Goal: Information Seeking & Learning: Learn about a topic

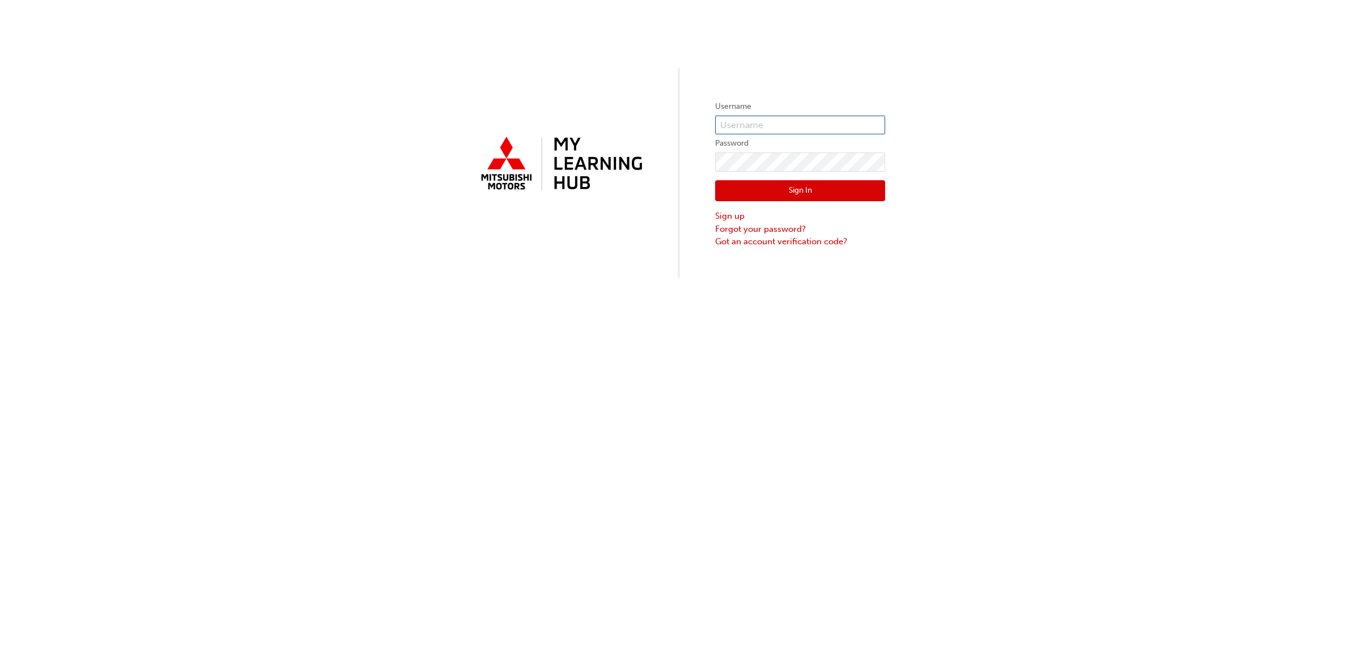
type input "0007018913"
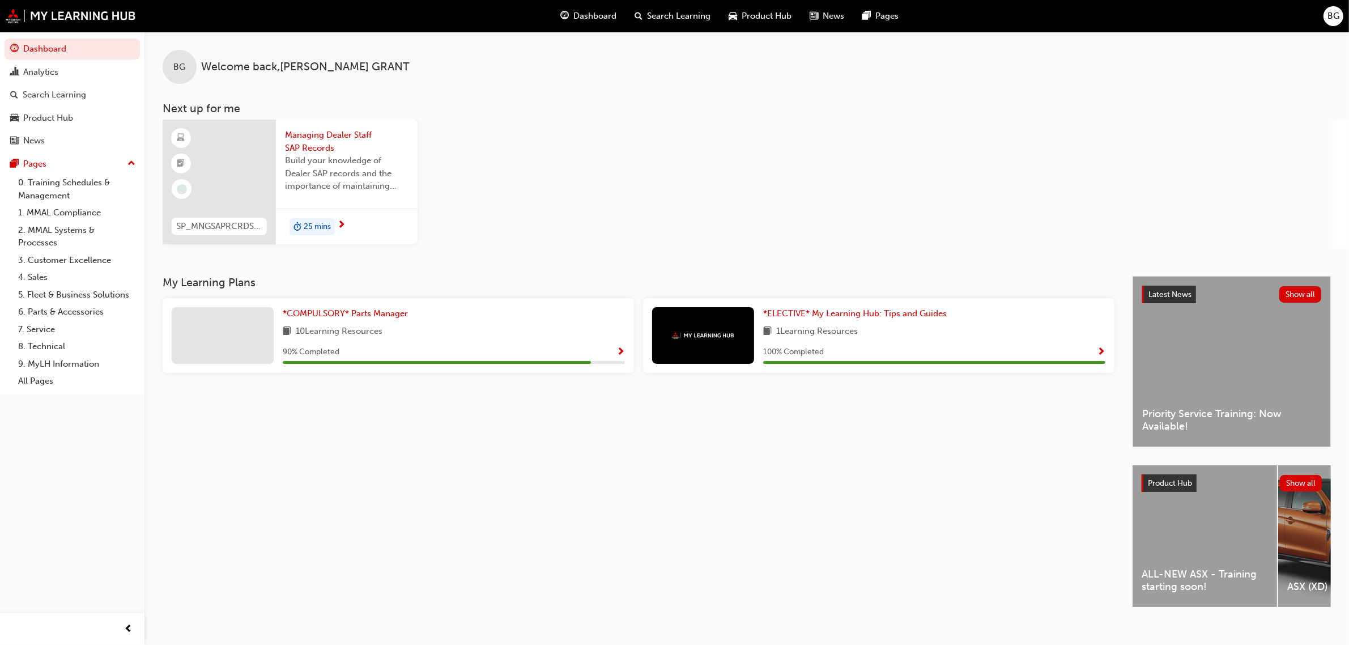
click at [1064, 460] on div "My Learning Plans *COMPULSORY* Parts Manager 10 Learning Resources 90 % Complet…" at bounding box center [648, 451] width 970 height 351
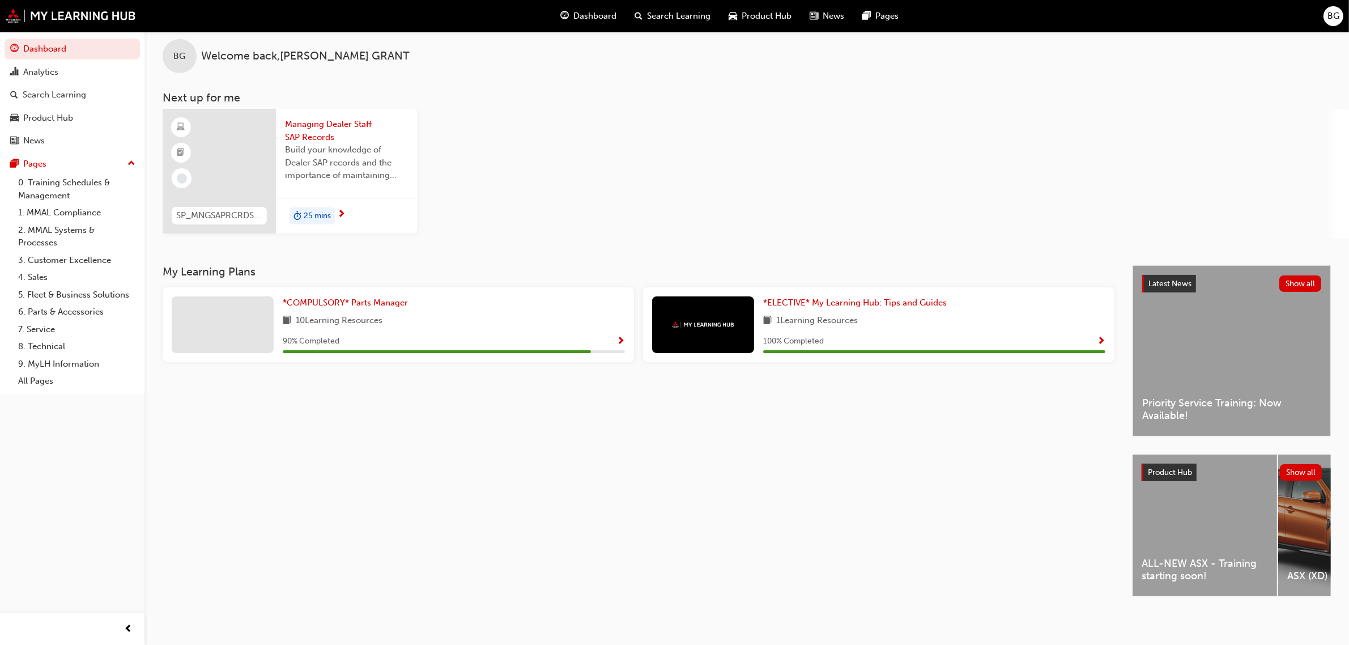
scroll to position [15, 0]
click at [379, 298] on span "*COMPULSORY* Parts Manager" at bounding box center [345, 303] width 125 height 10
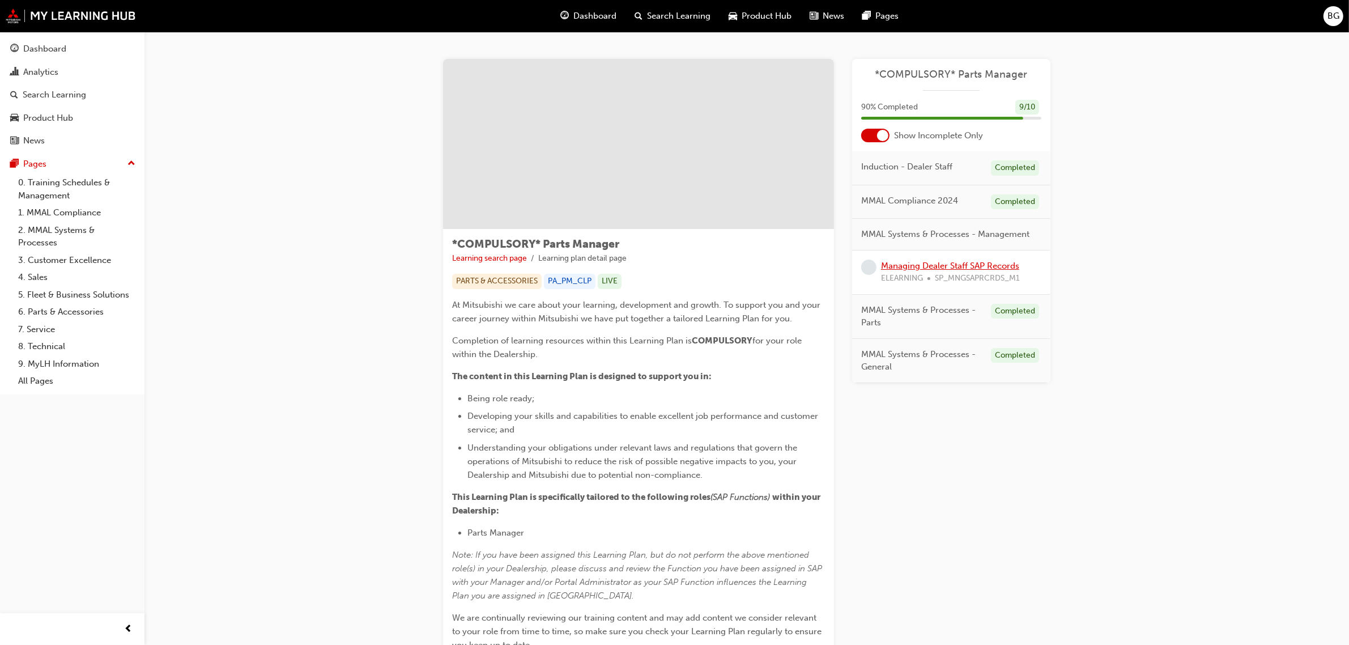
click at [965, 266] on link "Managing Dealer Staff SAP Records" at bounding box center [950, 266] width 138 height 10
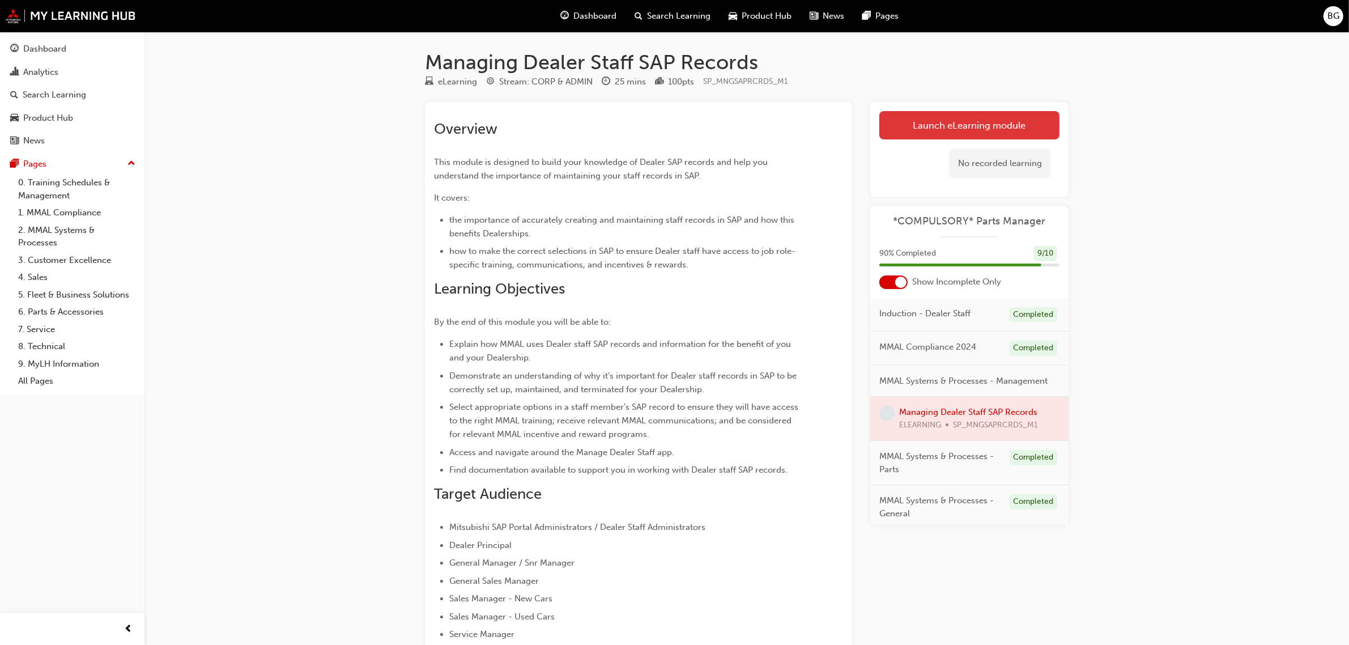
click at [976, 131] on link "Launch eLearning module" at bounding box center [970, 125] width 180 height 28
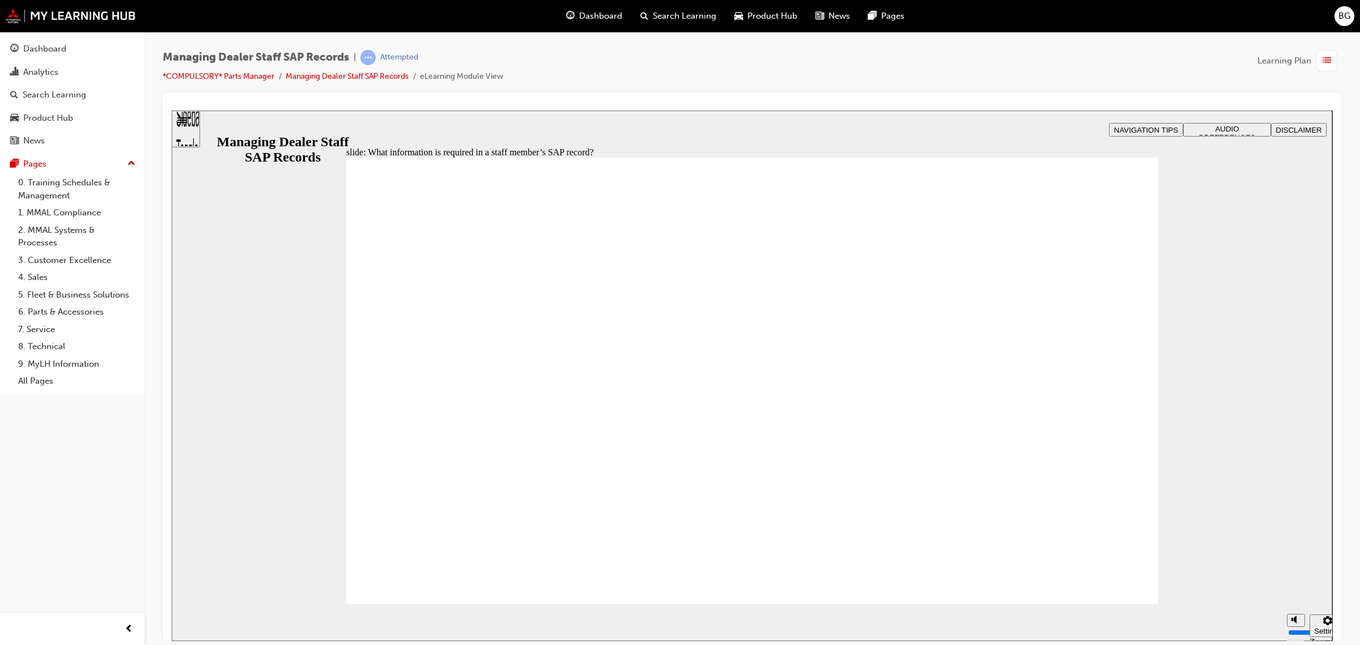
type input "0"
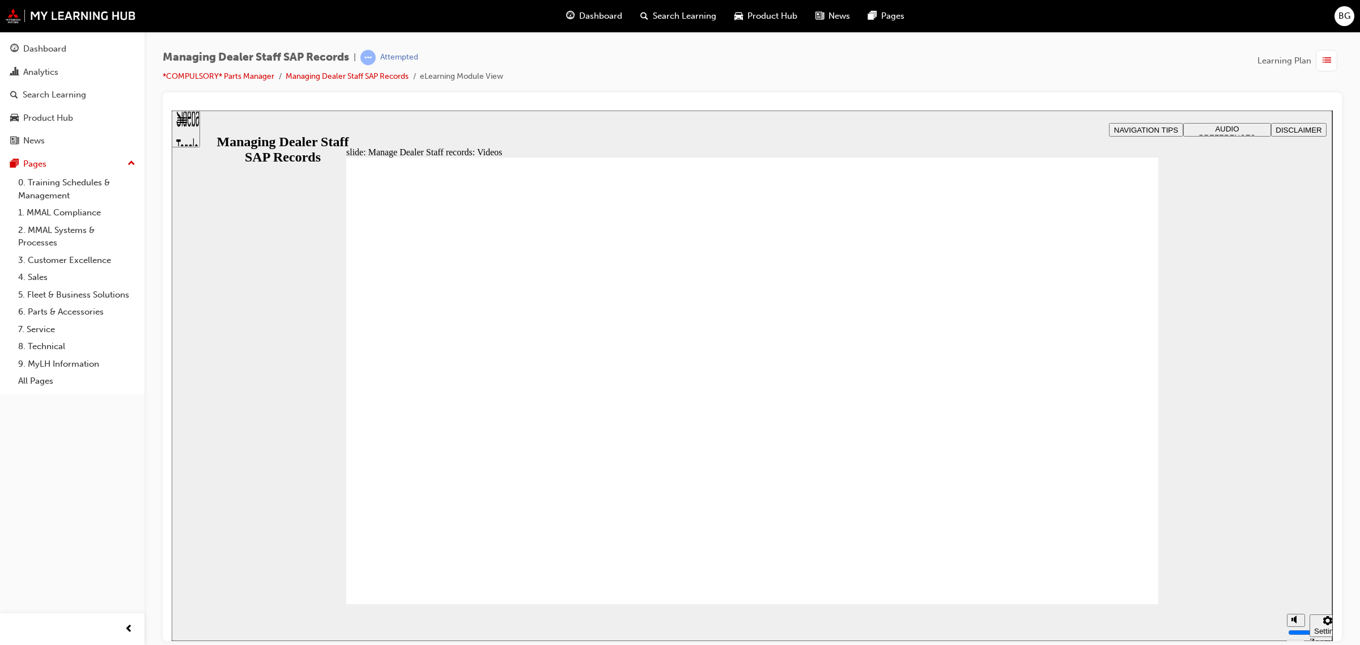
type input "0"
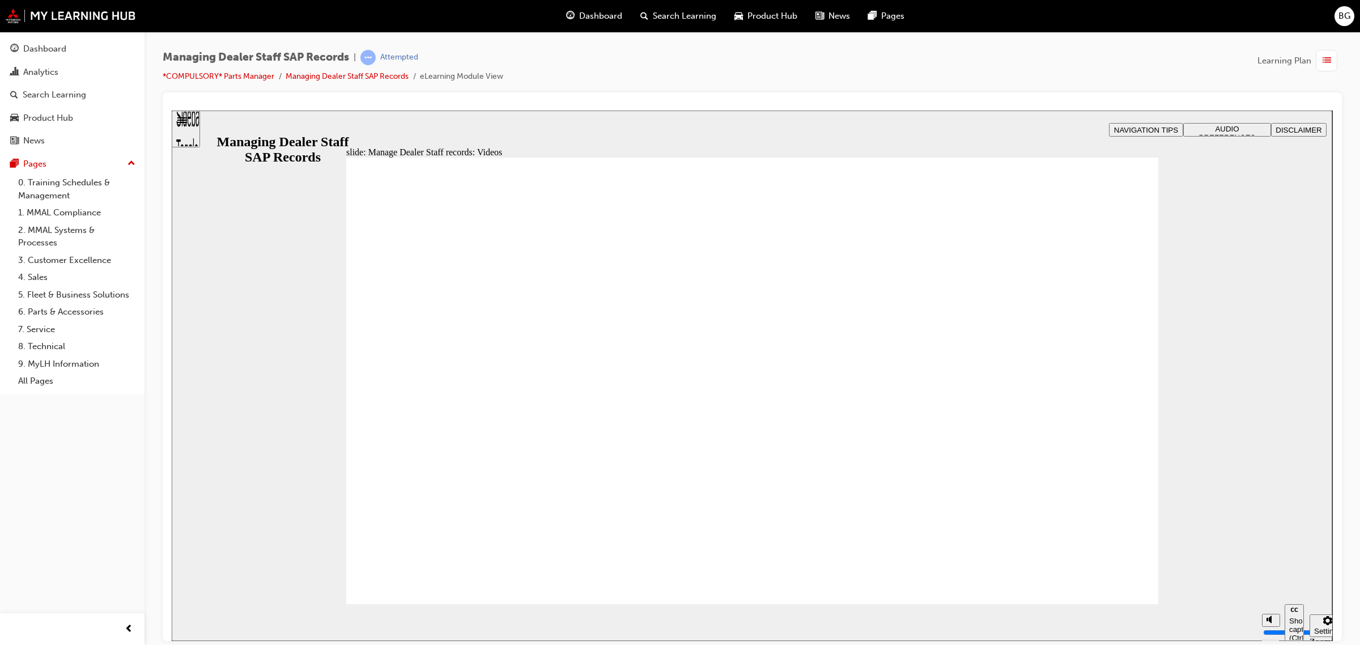
type input "0"
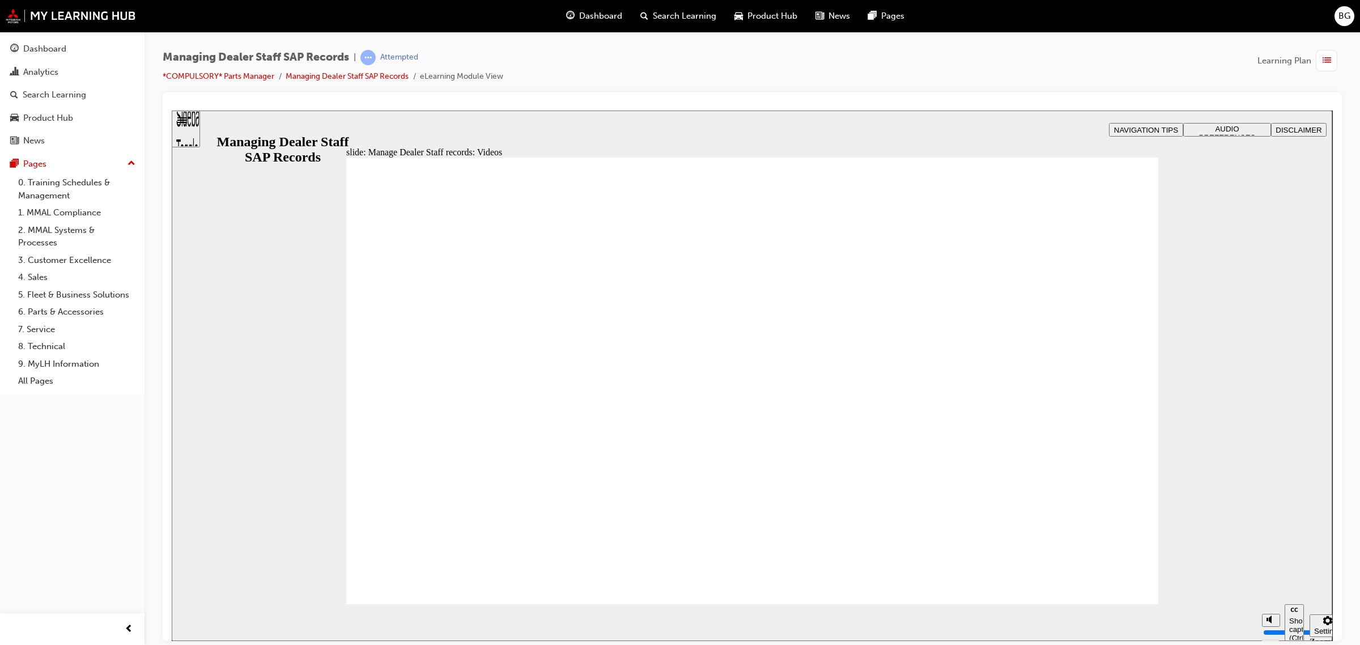
type input "0"
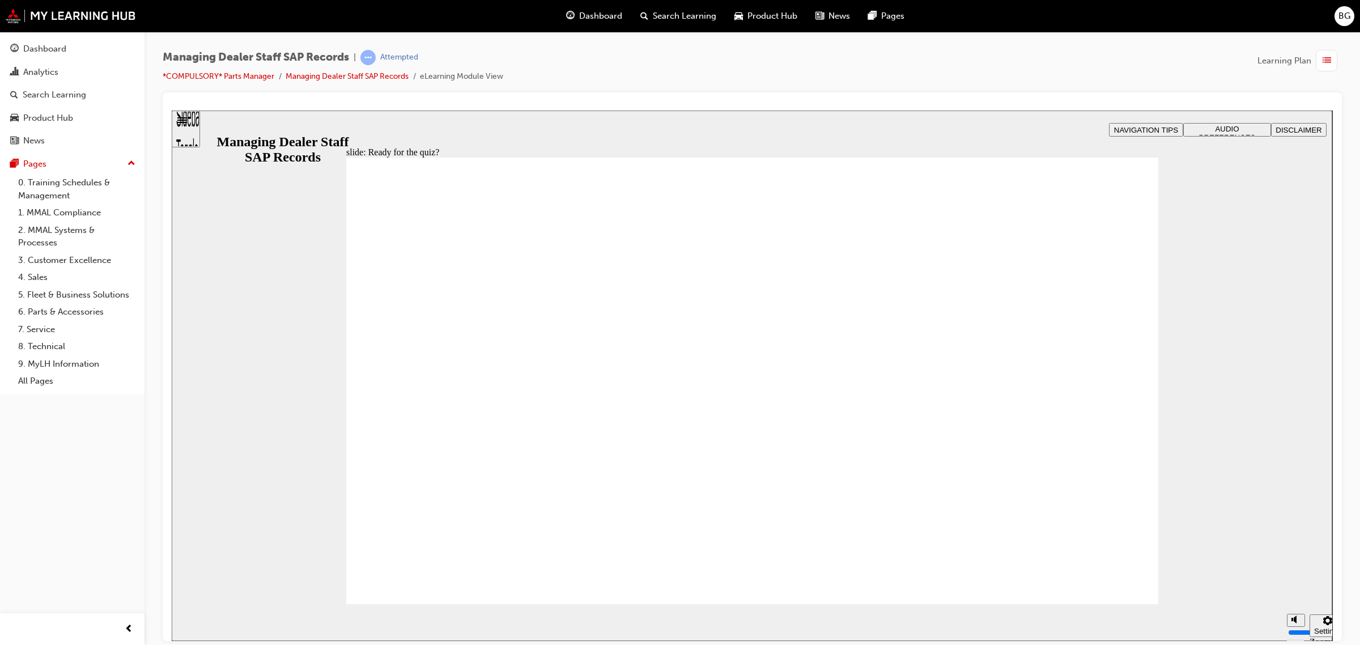
checkbox input "true"
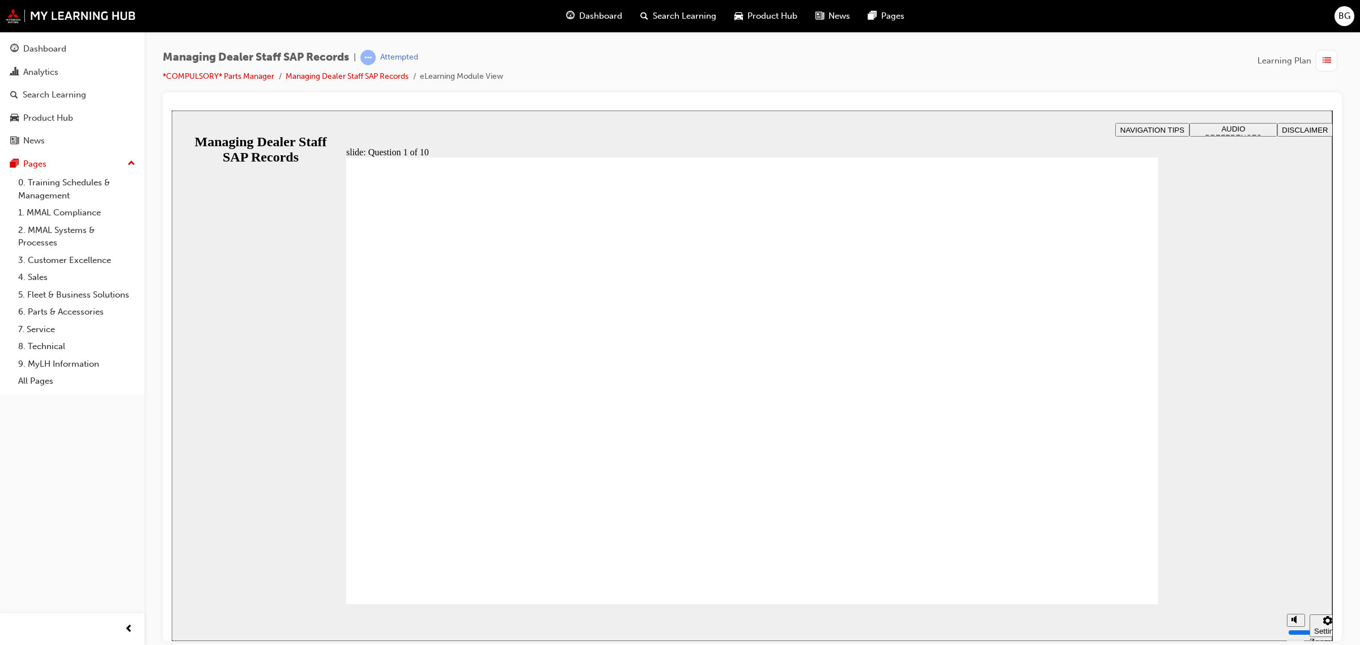
radio input "true"
drag, startPoint x: 375, startPoint y: 426, endPoint x: 519, endPoint y: 570, distance: 203.6
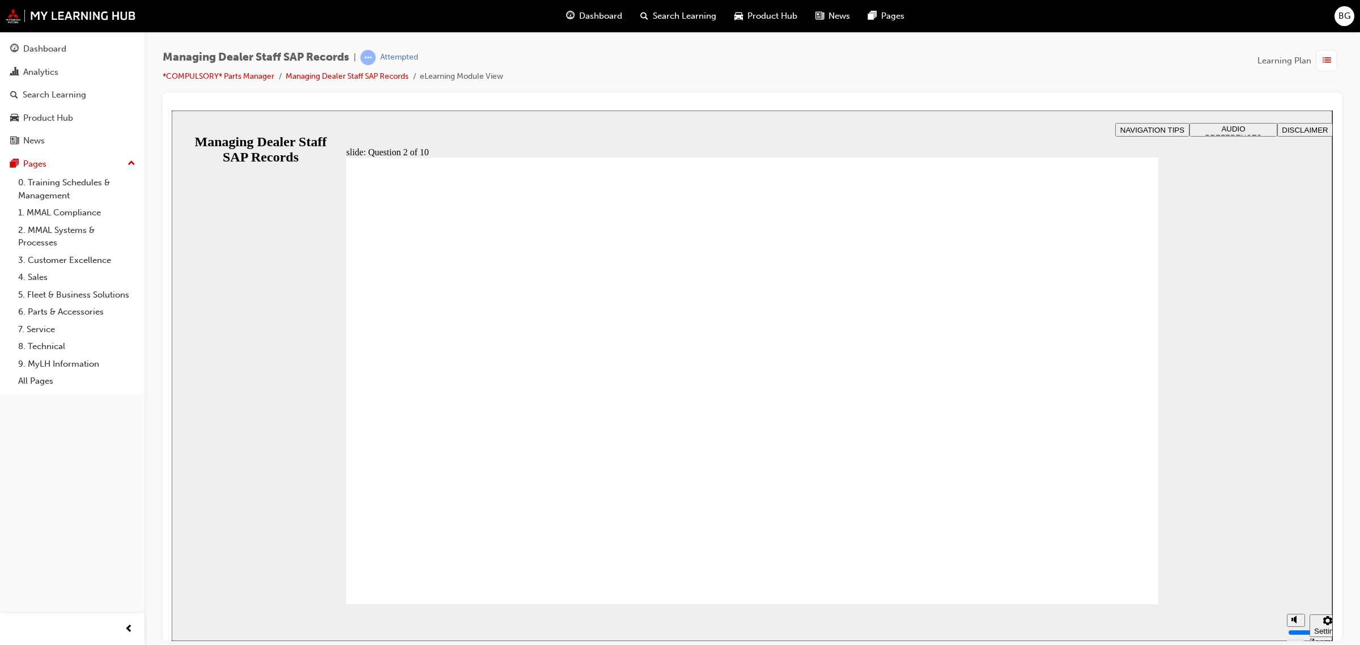
radio input "true"
drag, startPoint x: 1151, startPoint y: 572, endPoint x: 1139, endPoint y: 572, distance: 11.9
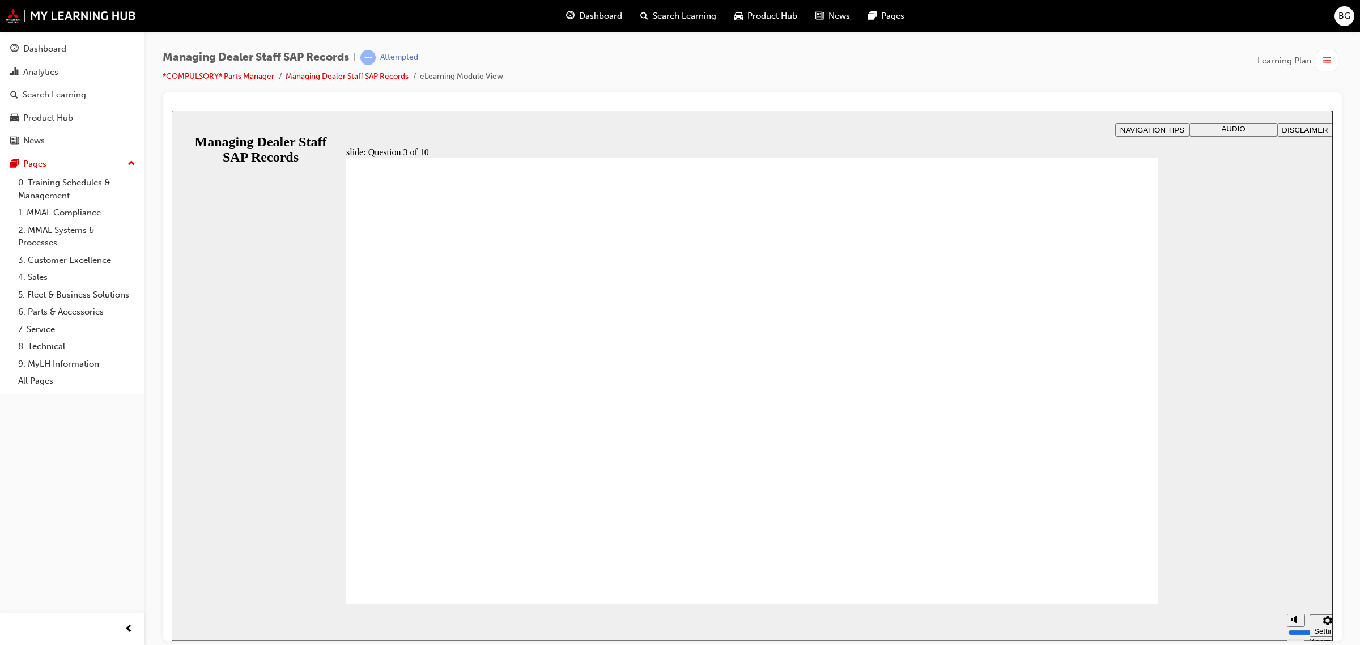
checkbox input "true"
checkbox input "false"
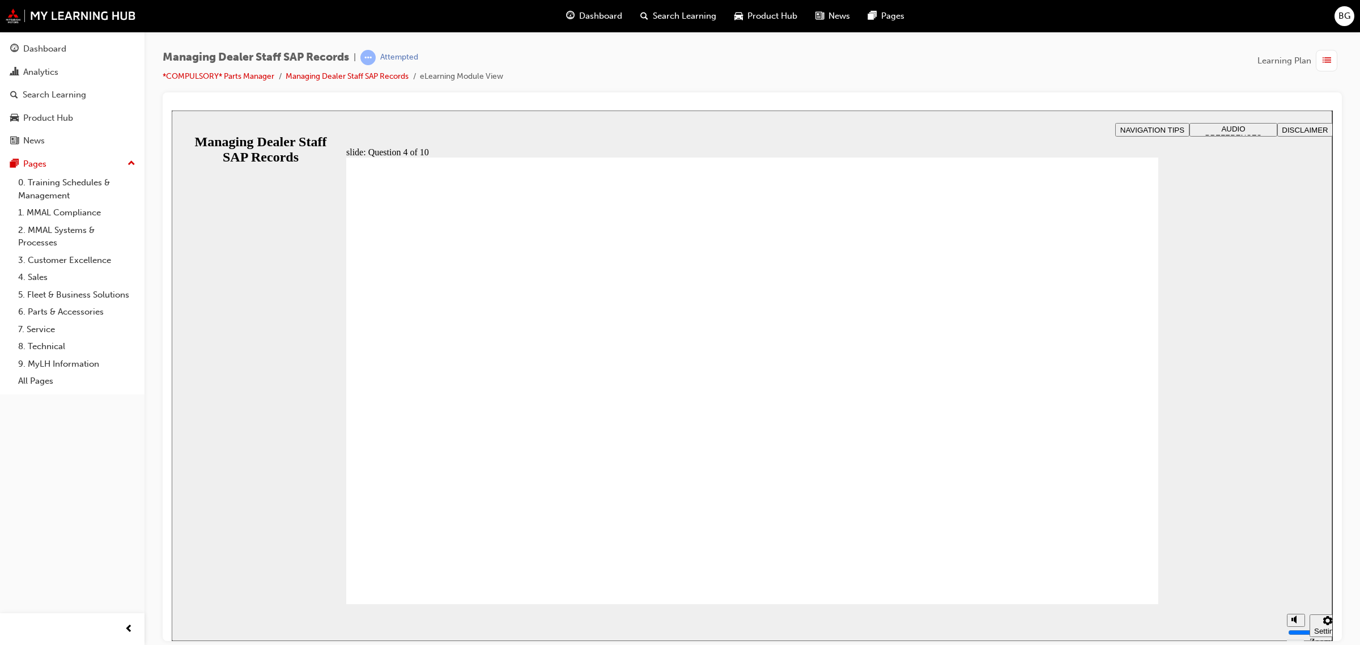
checkbox input "true"
drag, startPoint x: 899, startPoint y: 441, endPoint x: 517, endPoint y: 564, distance: 400.7
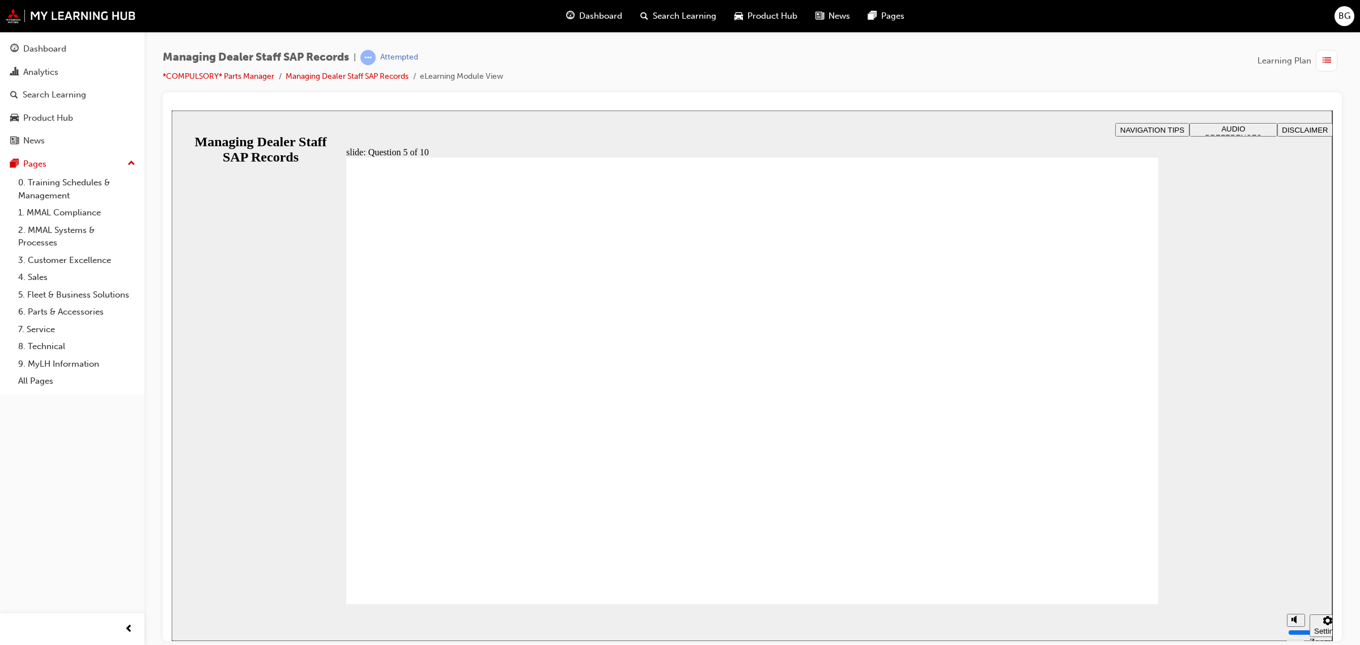
checkbox input "true"
radio input "true"
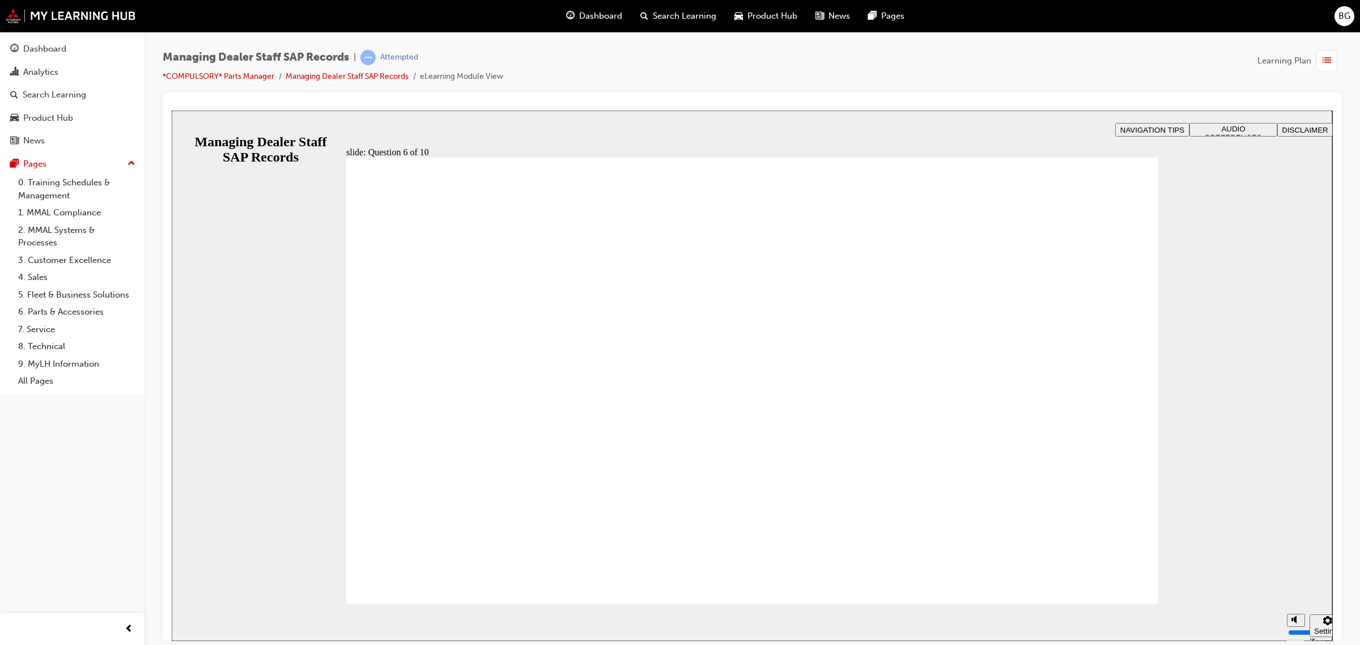
checkbox input "true"
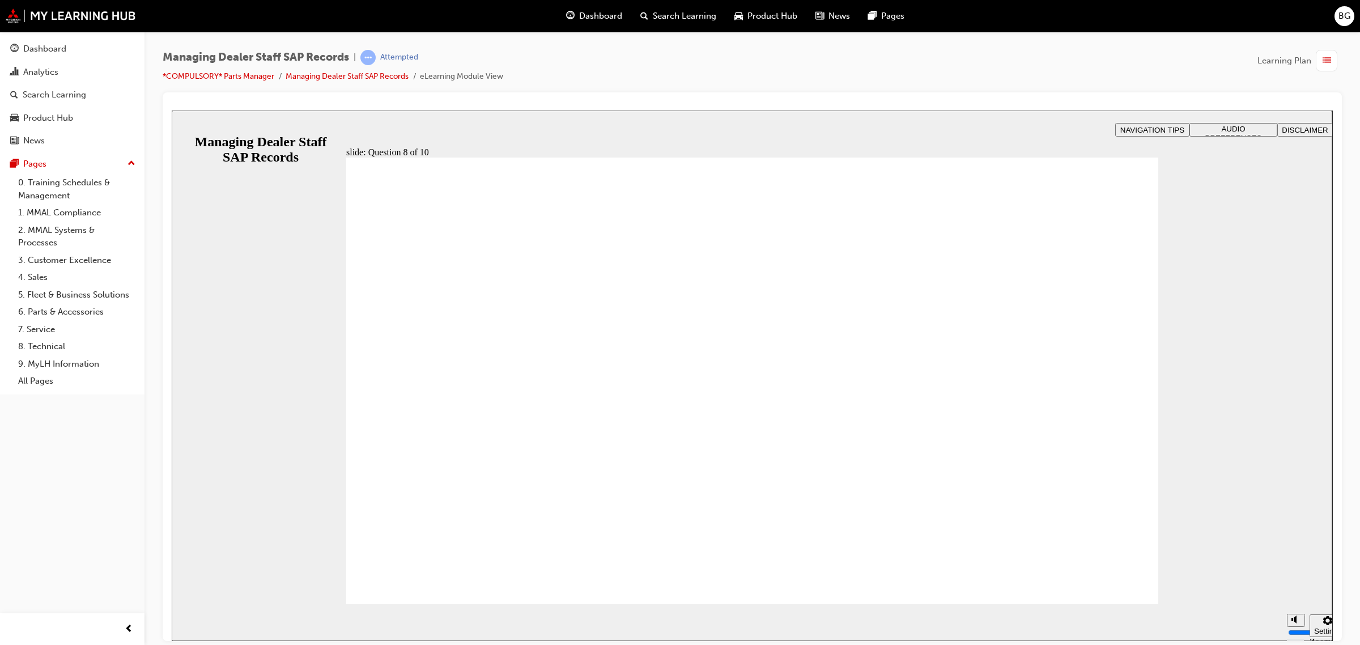
radio input "false"
radio input "true"
drag, startPoint x: 516, startPoint y: 547, endPoint x: 508, endPoint y: 549, distance: 8.1
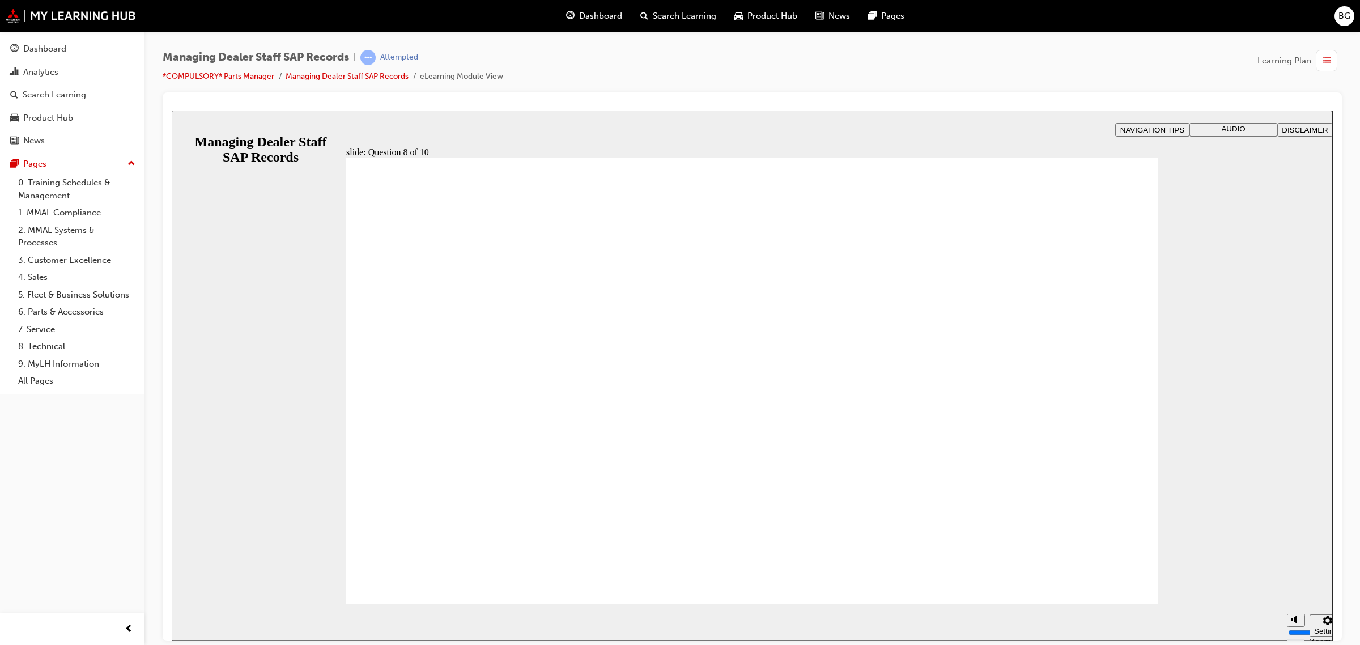
radio input "true"
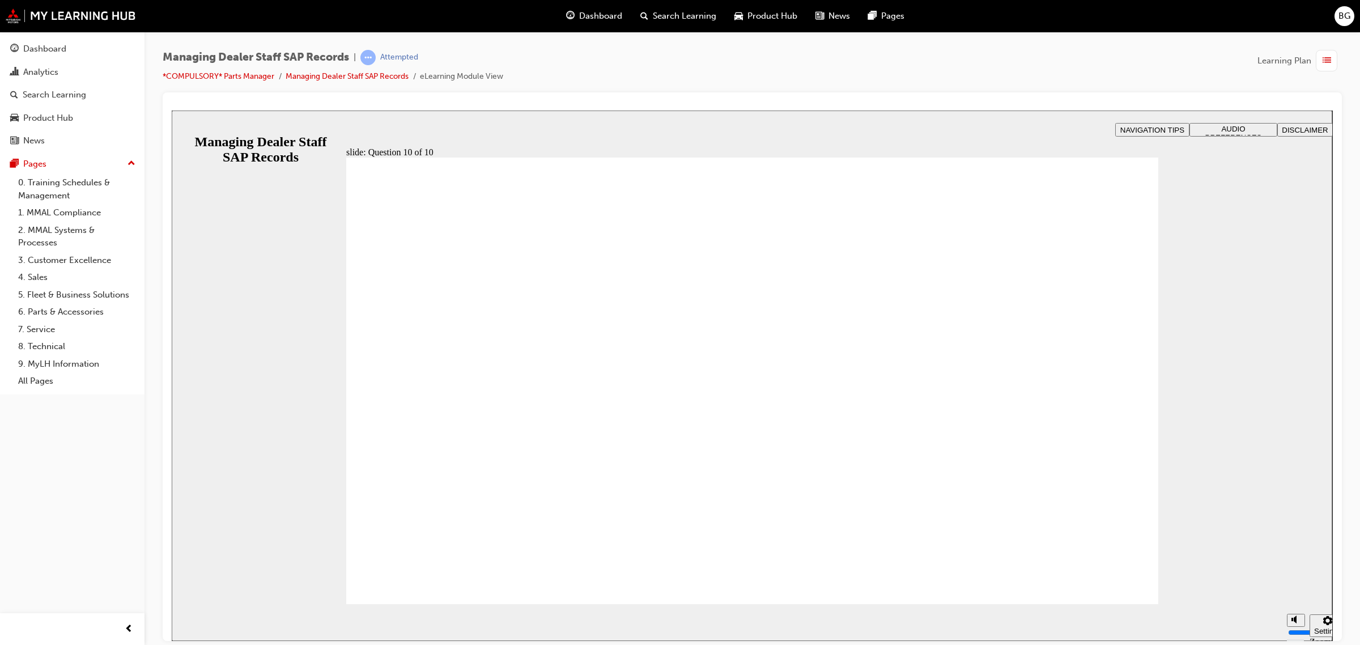
radio input "true"
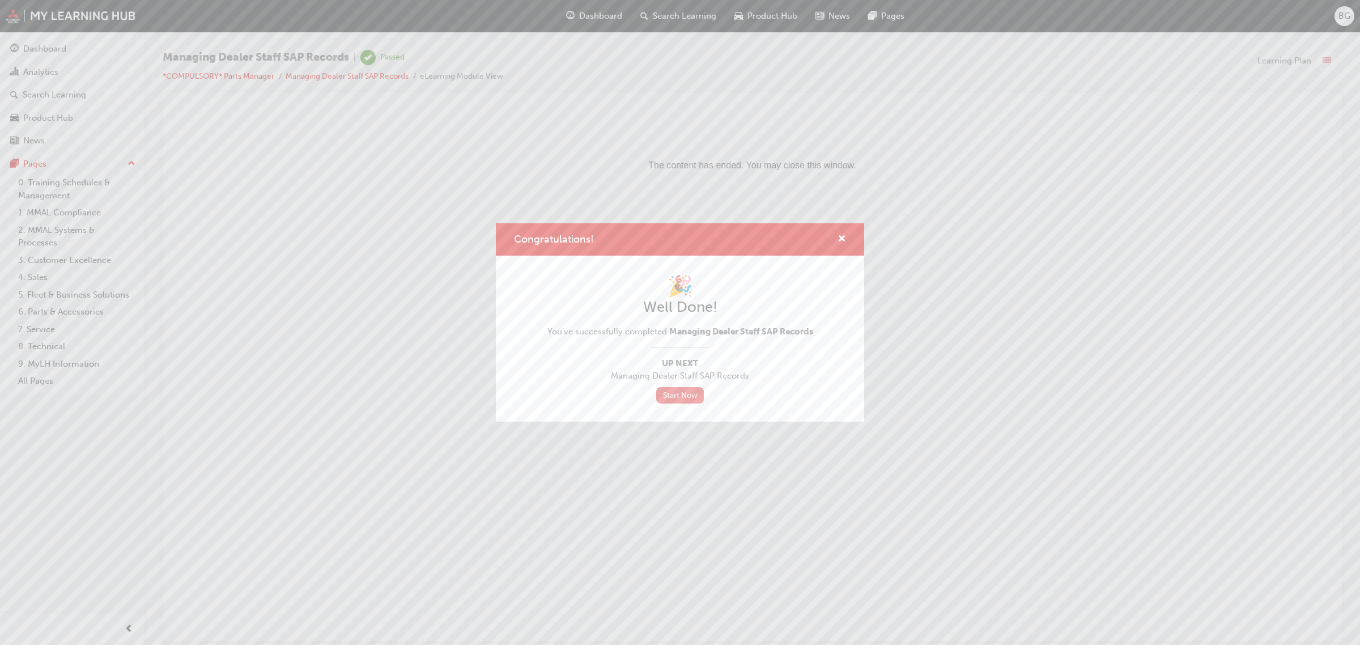
click at [670, 398] on link "Start Now" at bounding box center [680, 395] width 48 height 16
click at [23, 163] on div "Congratulations! 🎉 Well Done! You've successfully completed Managing Dealer Sta…" at bounding box center [680, 322] width 1360 height 645
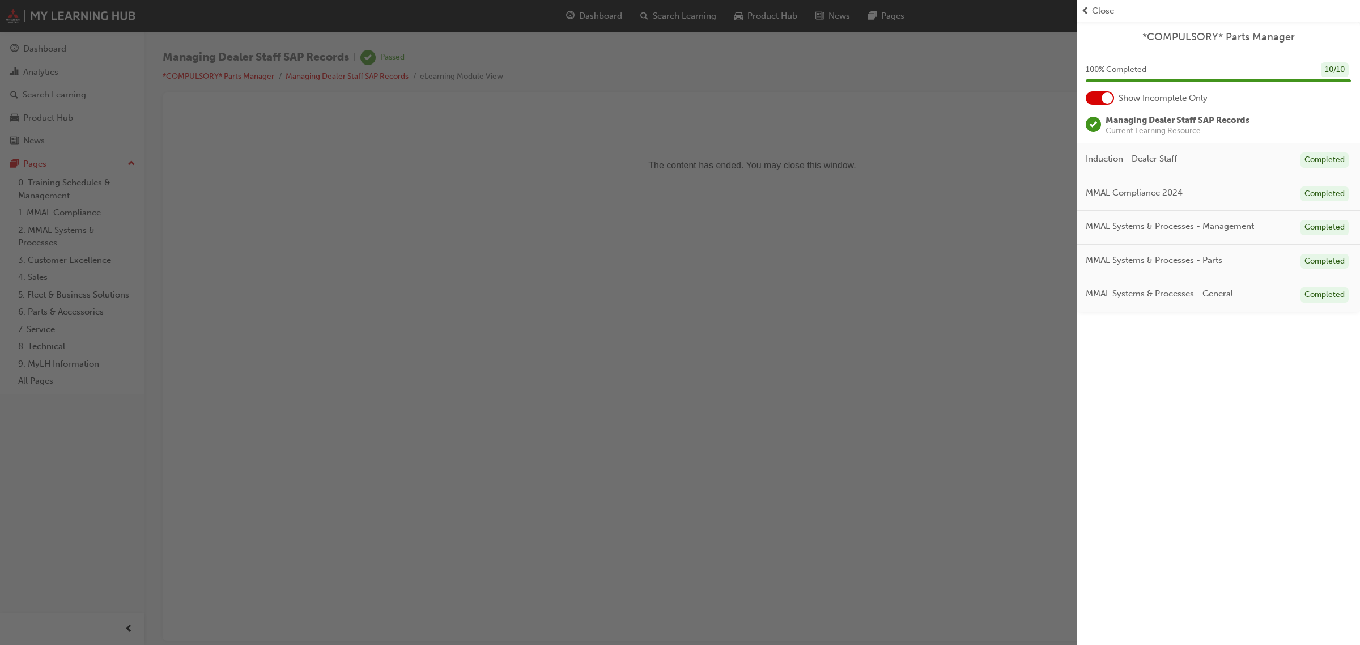
click at [44, 179] on div "button" at bounding box center [538, 322] width 1077 height 645
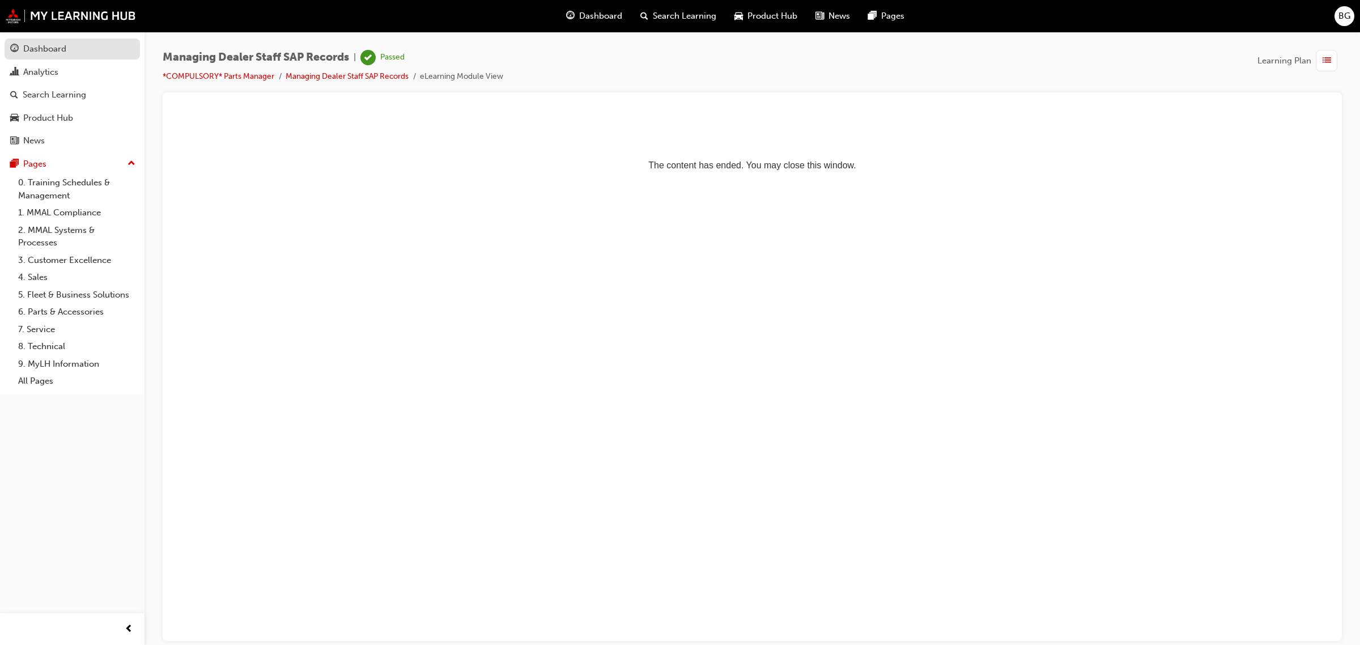
click at [77, 44] on div "Dashboard" at bounding box center [72, 49] width 124 height 14
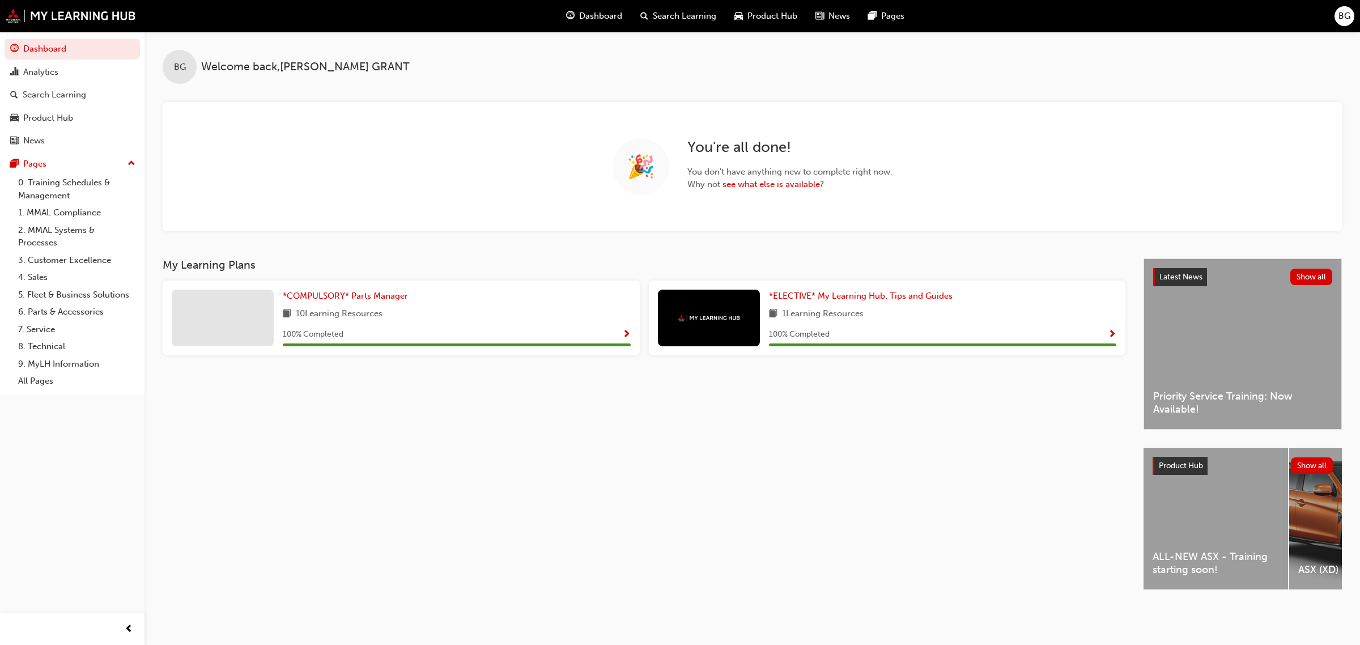
click at [80, 83] on button "Dashboard Analytics Search Learning Product Hub News Pages" at bounding box center [72, 94] width 135 height 117
click at [81, 79] on link "Analytics" at bounding box center [72, 72] width 135 height 21
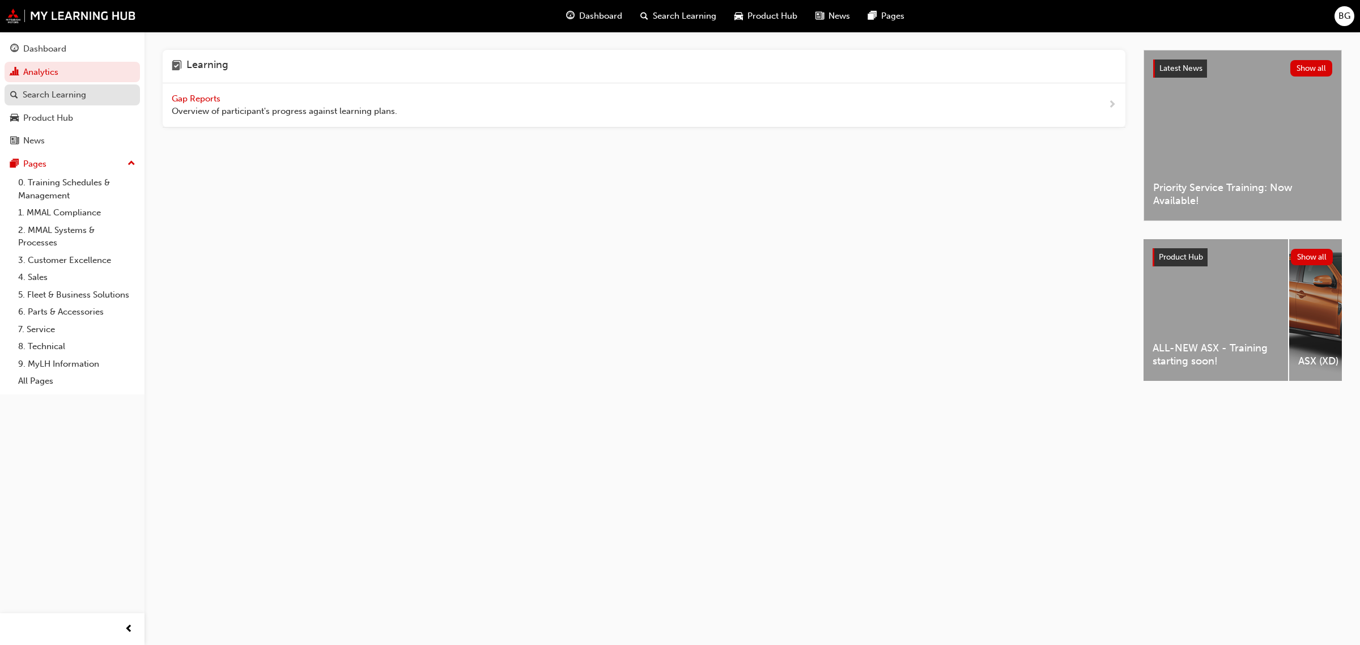
click at [79, 88] on div "Search Learning" at bounding box center [54, 94] width 63 height 13
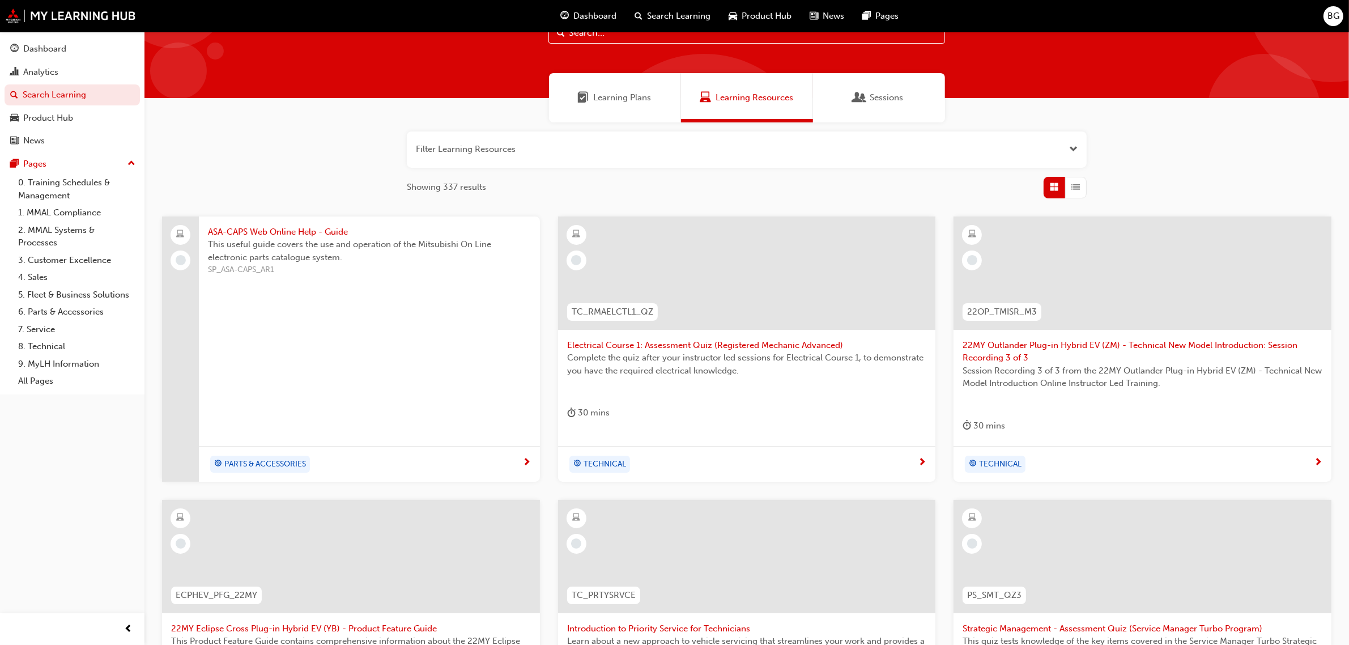
scroll to position [283, 0]
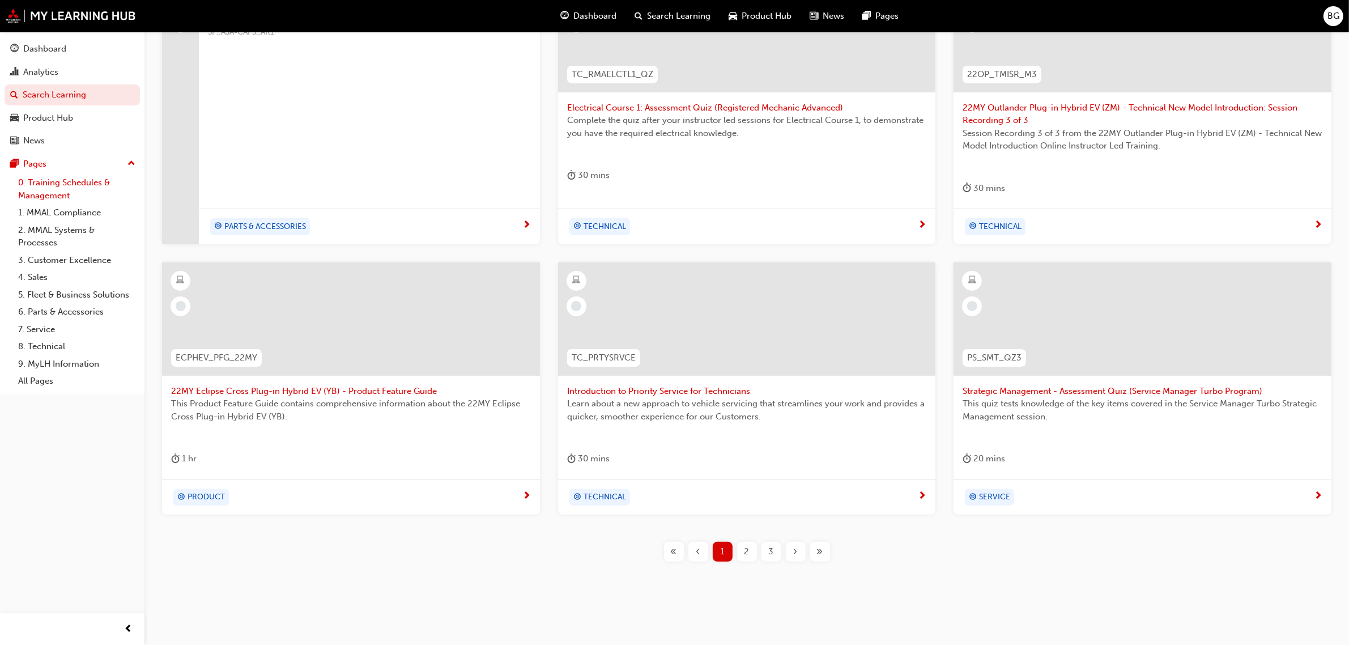
click at [83, 194] on link "0. Training Schedules & Management" at bounding box center [77, 189] width 126 height 30
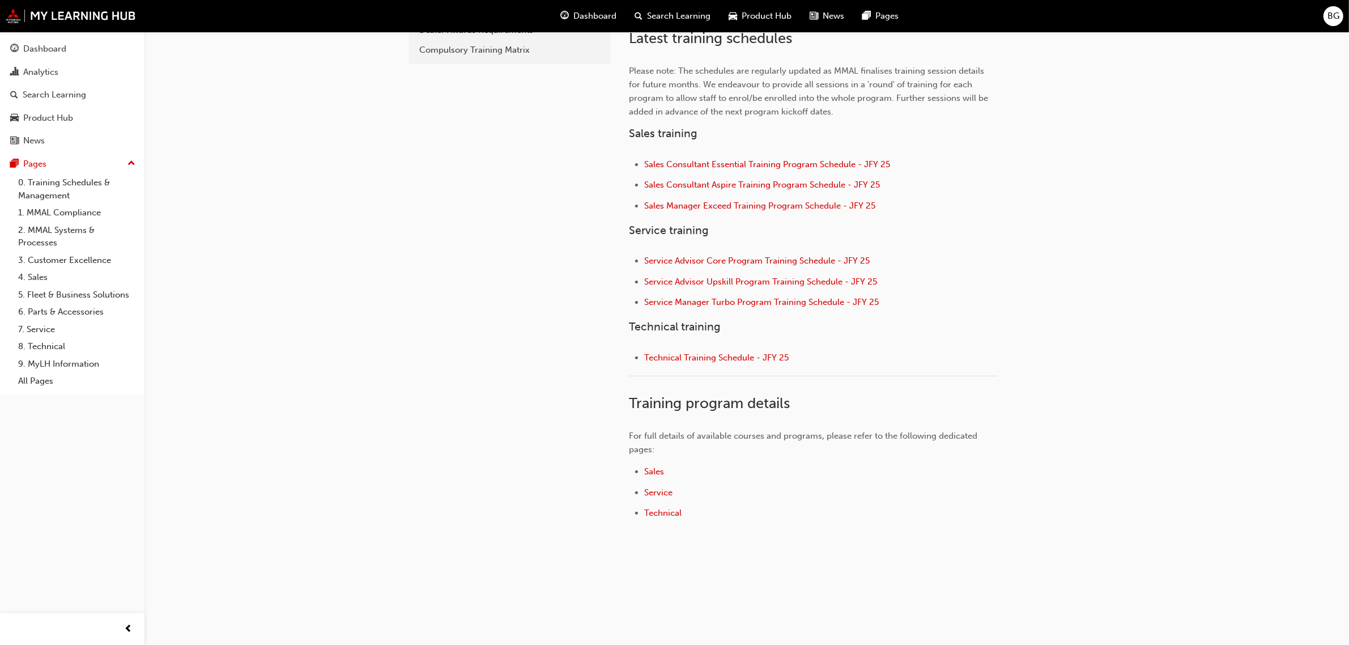
scroll to position [375, 0]
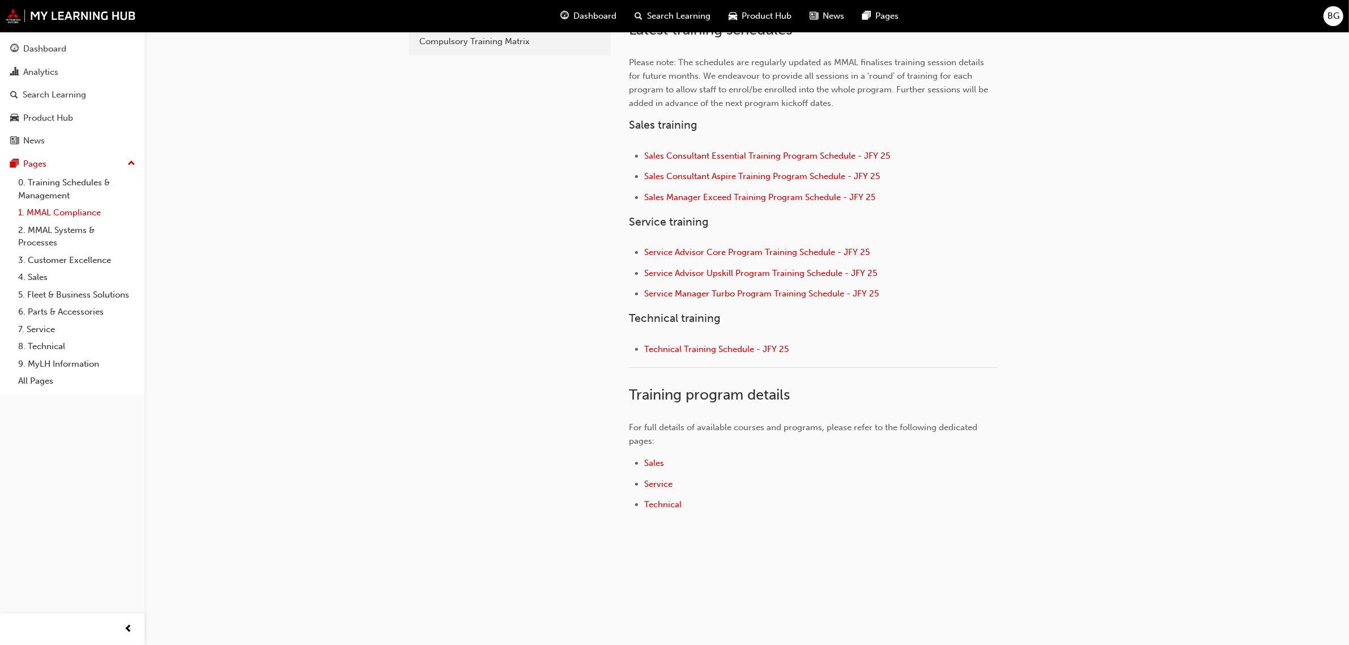
click at [80, 213] on link "1. MMAL Compliance" at bounding box center [77, 213] width 126 height 18
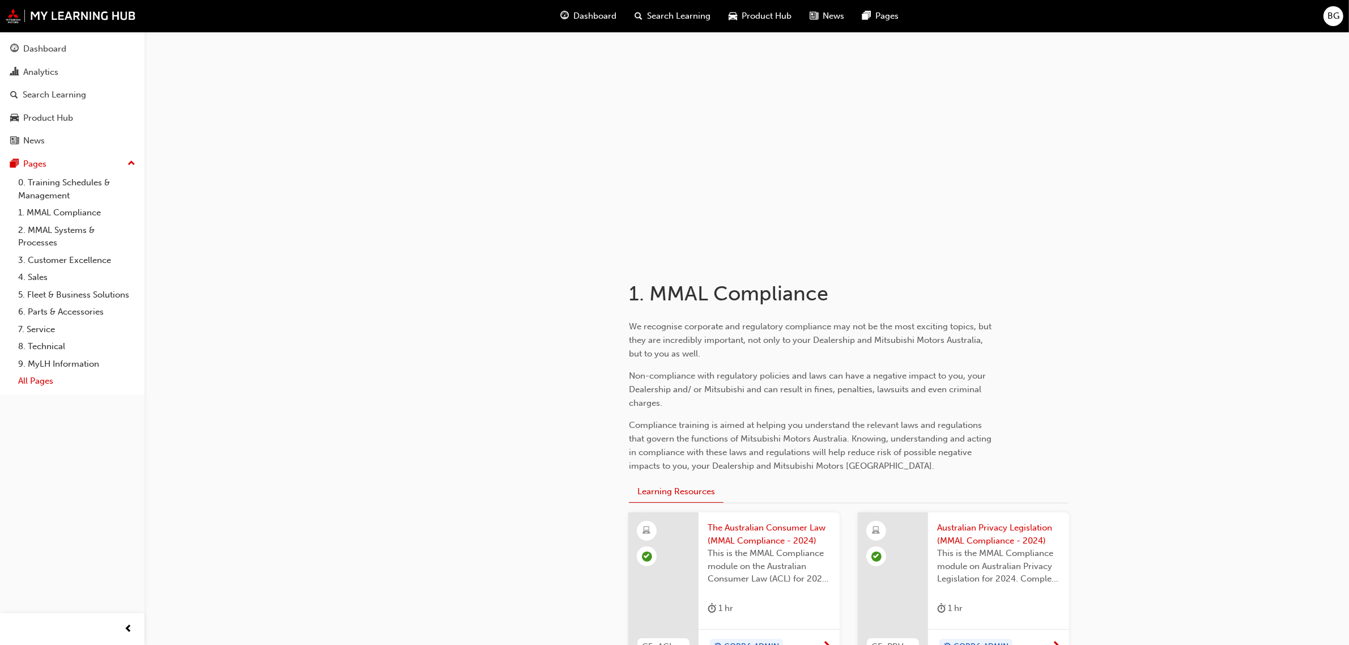
click at [50, 383] on link "All Pages" at bounding box center [77, 381] width 126 height 18
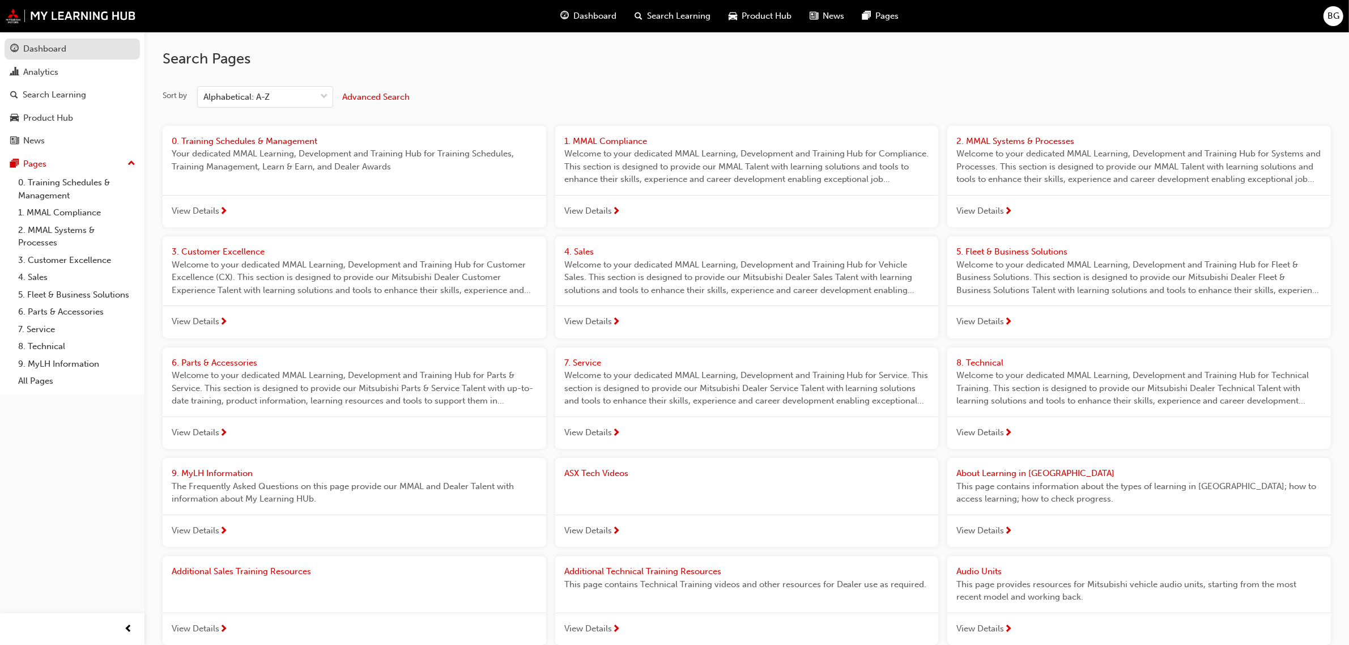
click at [69, 53] on div "Dashboard" at bounding box center [72, 49] width 124 height 14
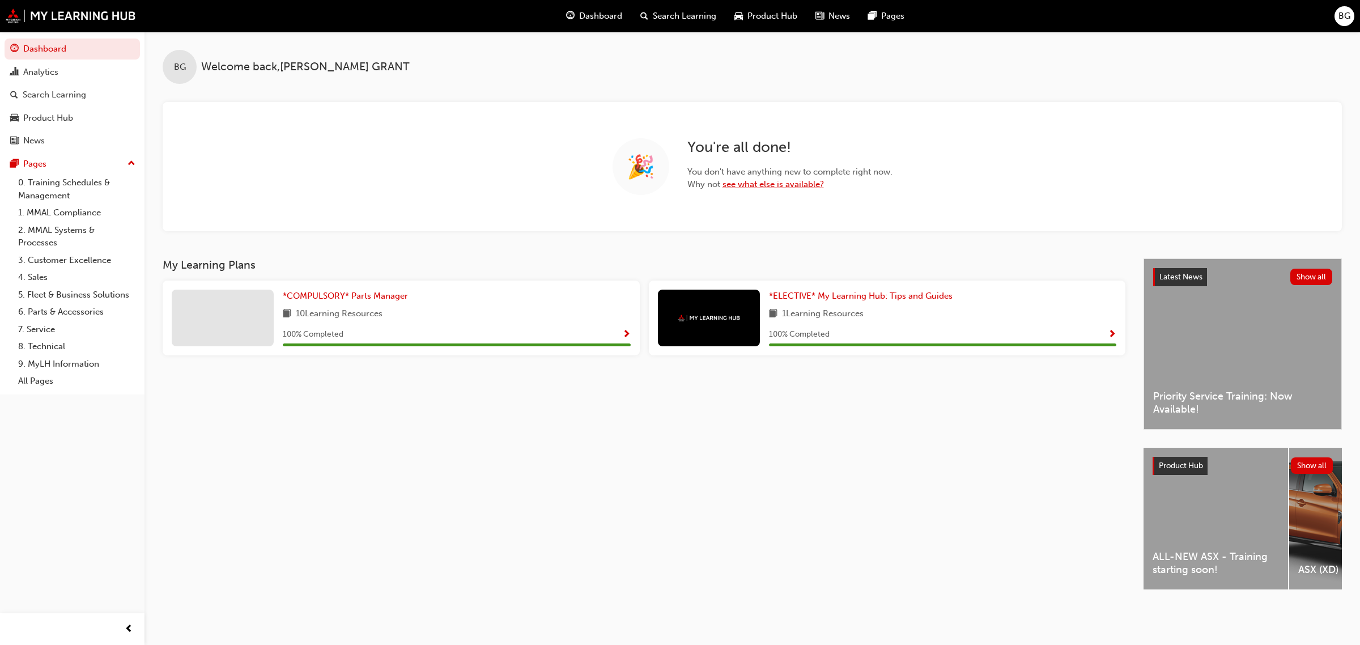
click at [757, 188] on link "see what else is available?" at bounding box center [773, 184] width 101 height 10
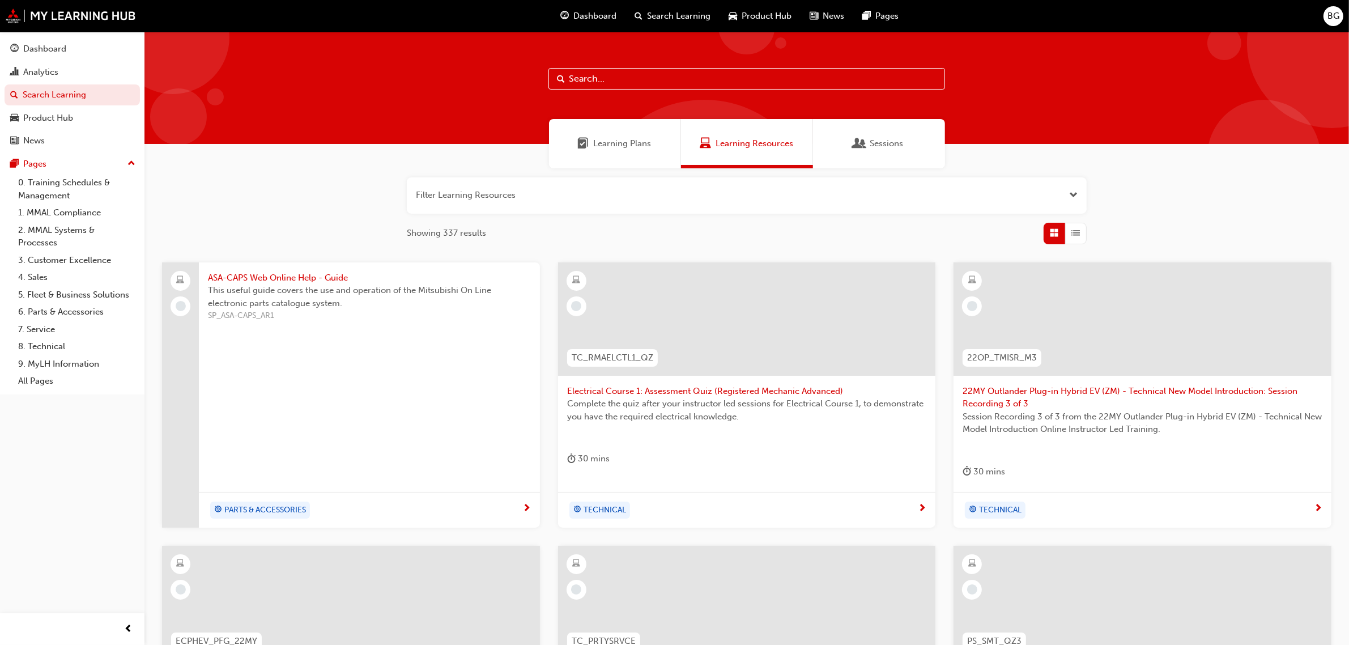
click at [814, 205] on button "button" at bounding box center [747, 195] width 680 height 36
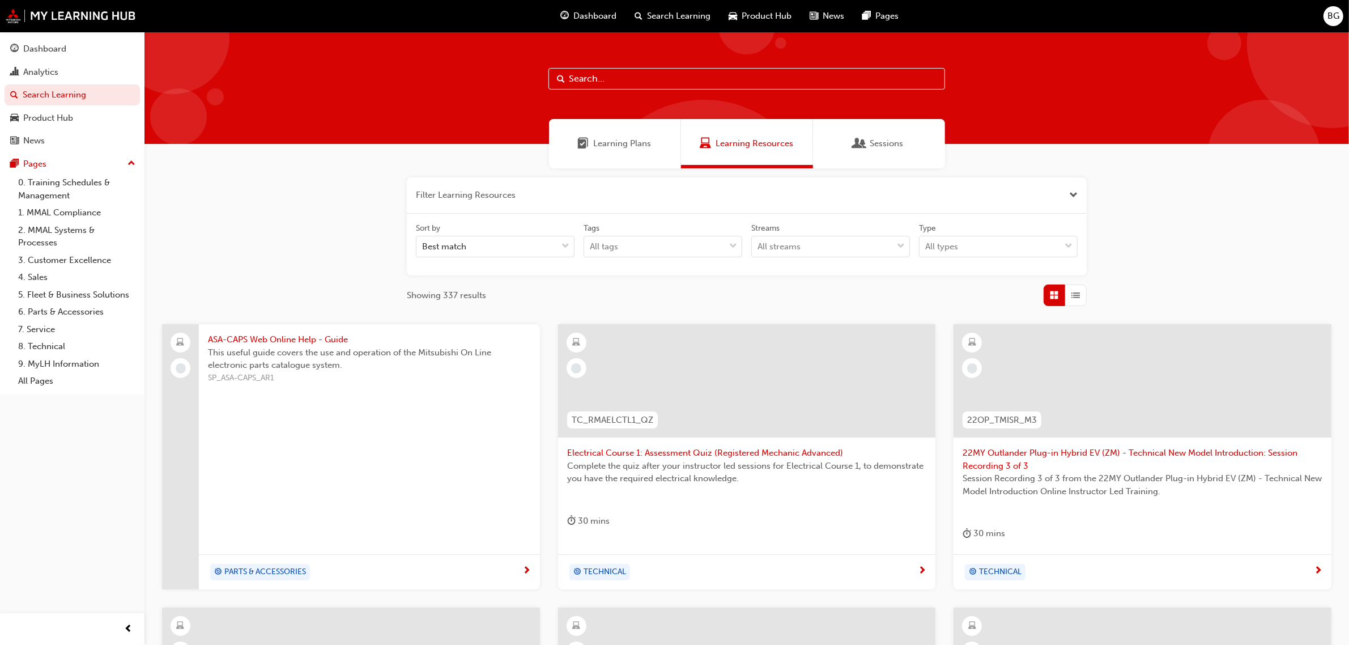
click at [809, 197] on button "button" at bounding box center [747, 195] width 680 height 36
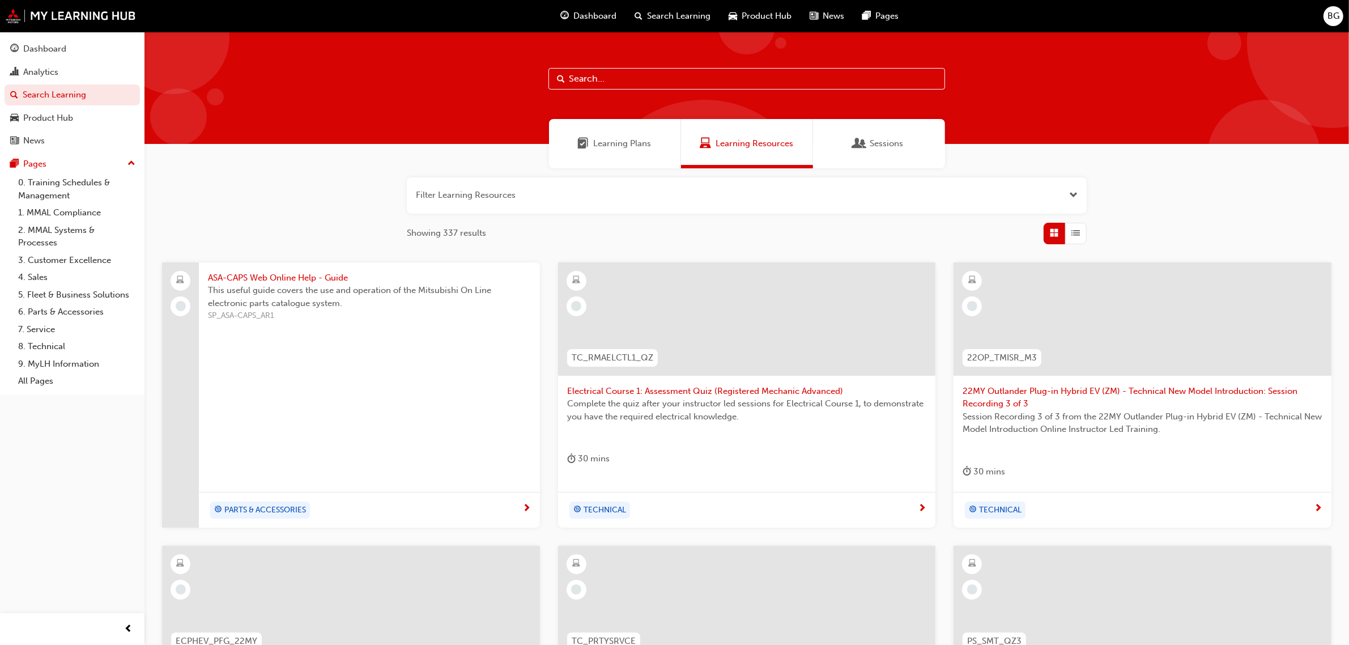
click at [319, 282] on span "ASA-CAPS Web Online Help - Guide" at bounding box center [369, 277] width 323 height 13
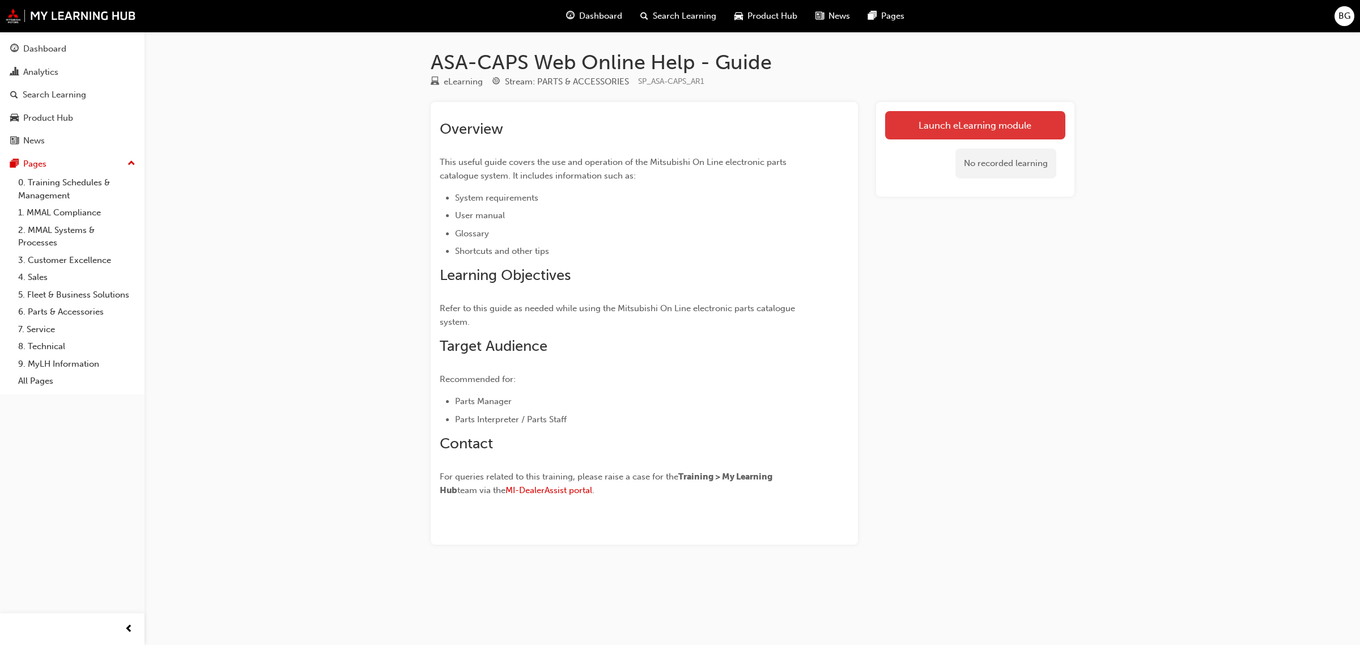
click at [935, 132] on link "Launch eLearning module" at bounding box center [975, 125] width 180 height 28
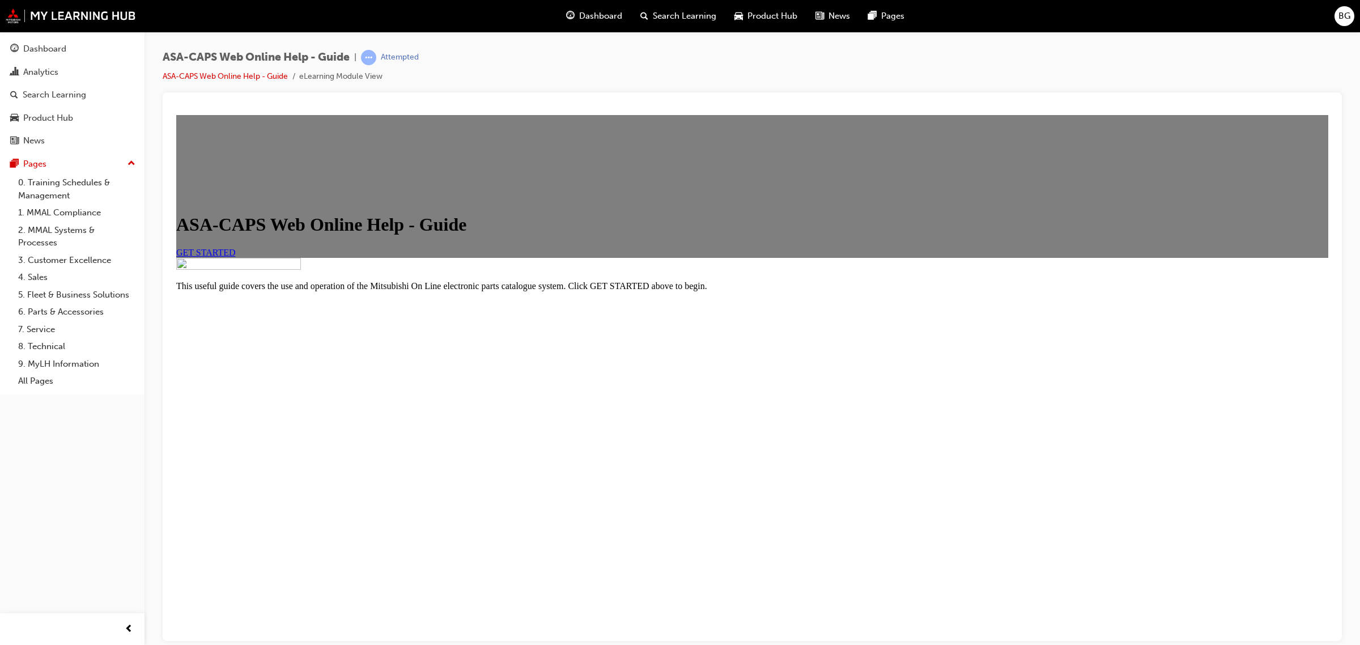
scroll to position [6, 0]
click at [236, 257] on link "GET STARTED" at bounding box center [206, 252] width 60 height 10
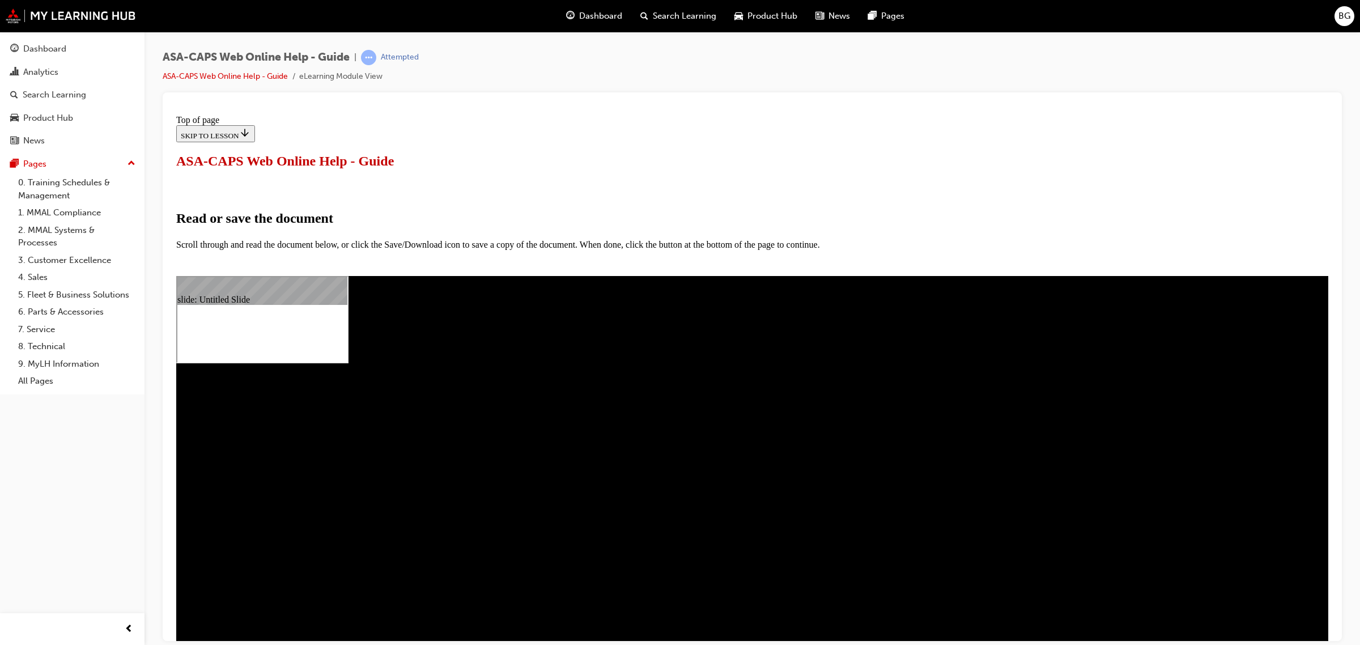
scroll to position [0, 0]
select select "auto"
type input "8"
